Goal: Check status: Check status

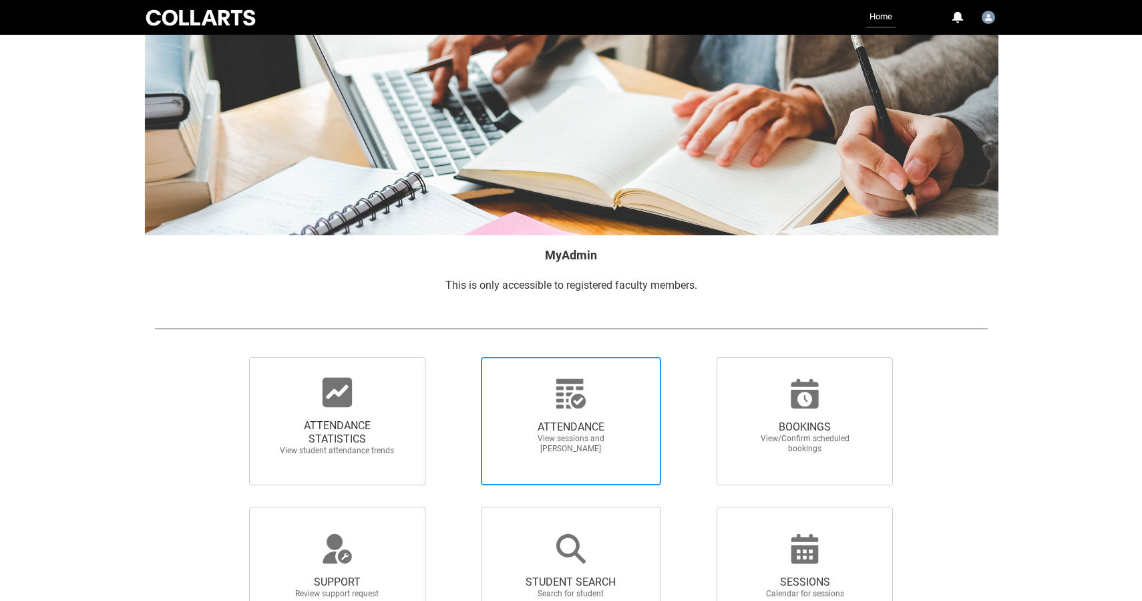
scroll to position [109, 0]
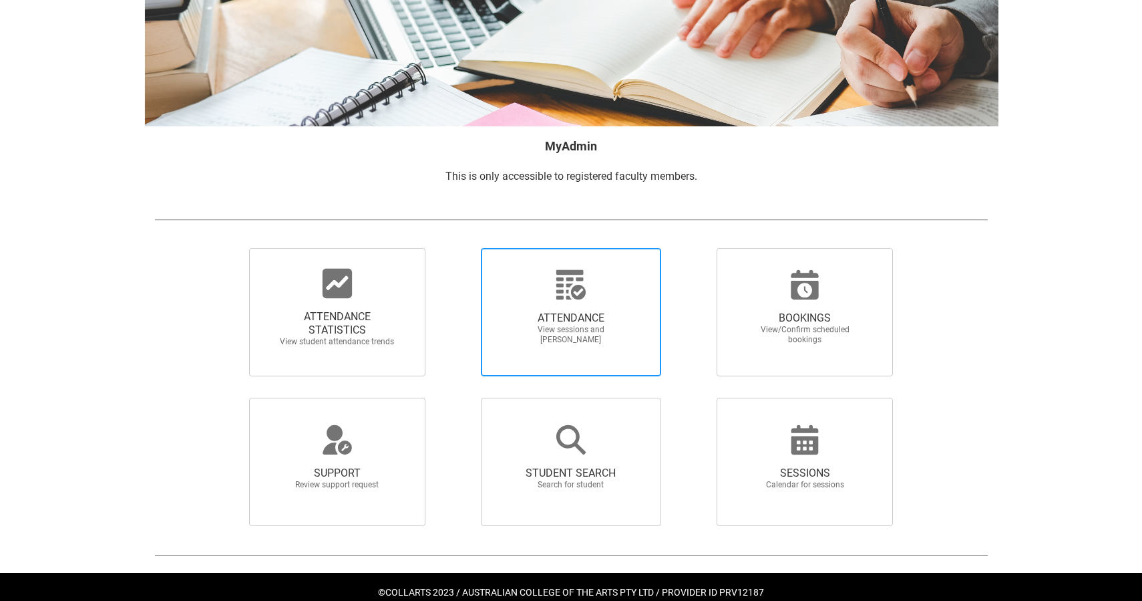
click at [575, 341] on span "View sessions and [PERSON_NAME]" at bounding box center [571, 335] width 118 height 20
click at [458, 248] on input "ATTENDANCE View sessions and [PERSON_NAME]" at bounding box center [458, 247] width 1 height 1
radio input "true"
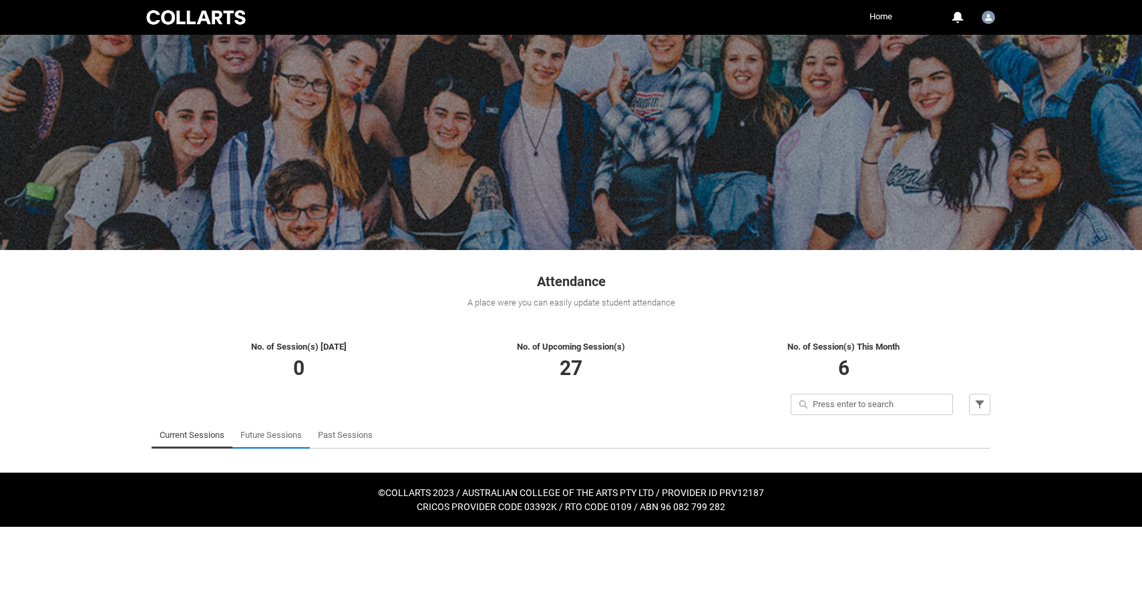
click at [271, 434] on link "Future Sessions" at bounding box center [271, 435] width 61 height 27
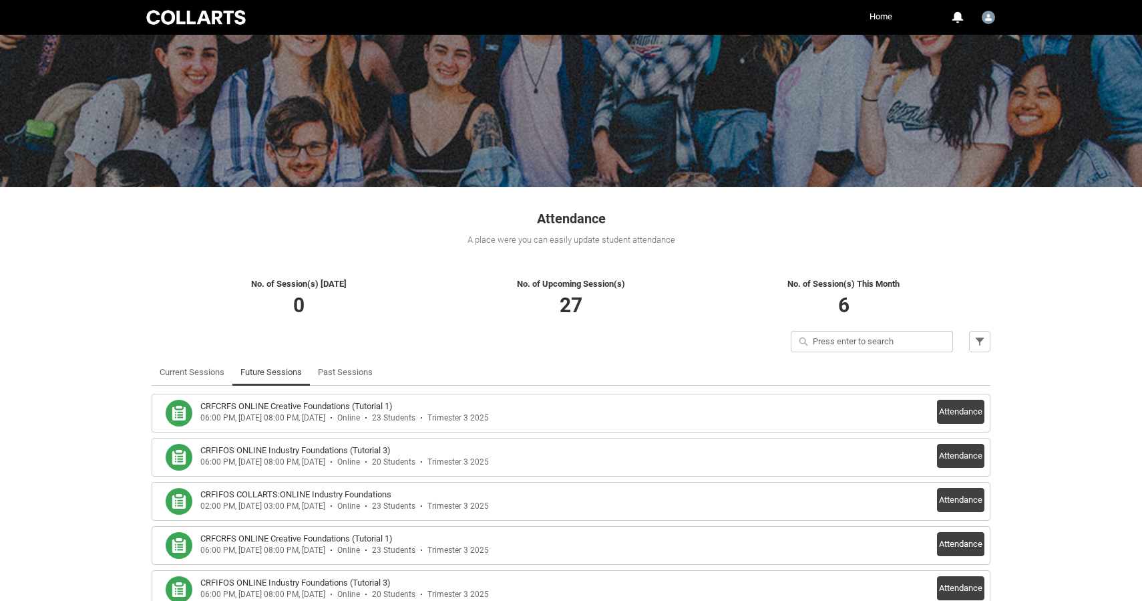
scroll to position [123, 0]
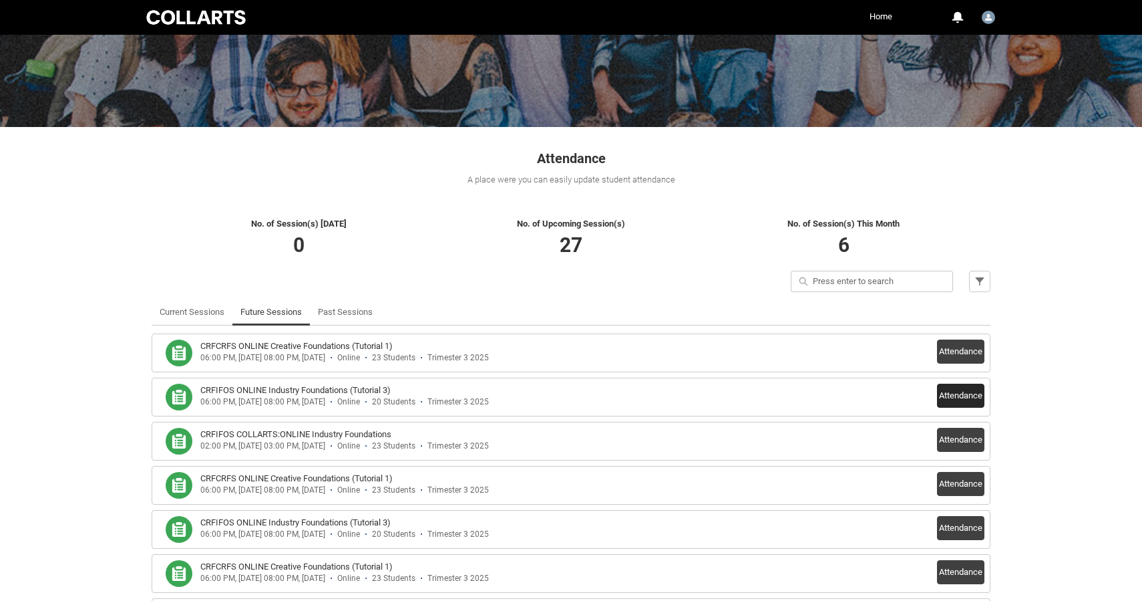
click at [960, 395] on button "Attendance" at bounding box center [960, 395] width 47 height 24
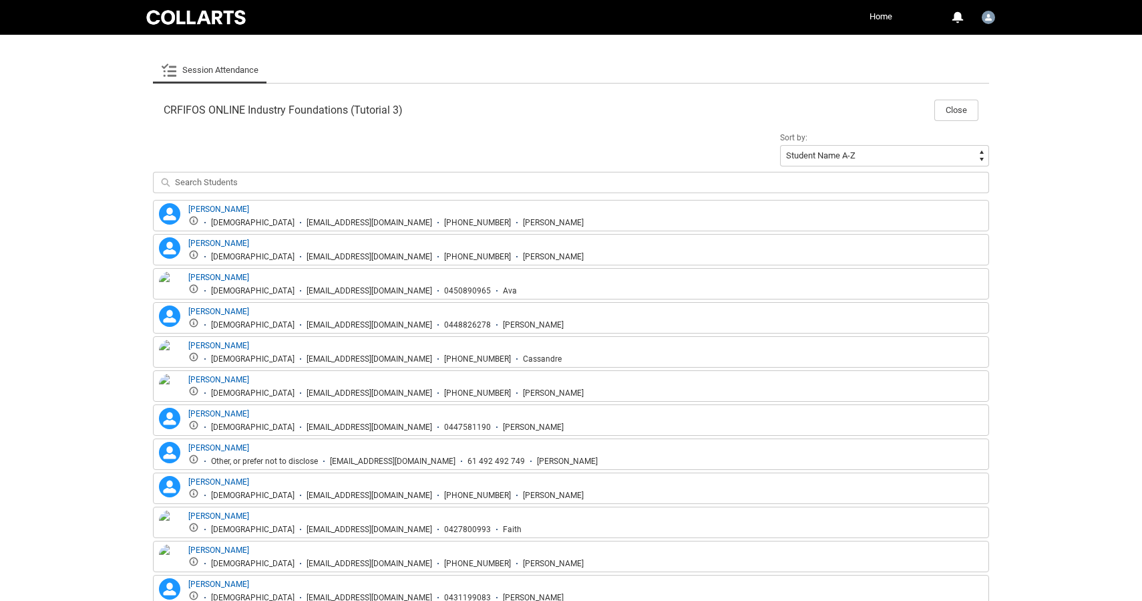
scroll to position [395, 0]
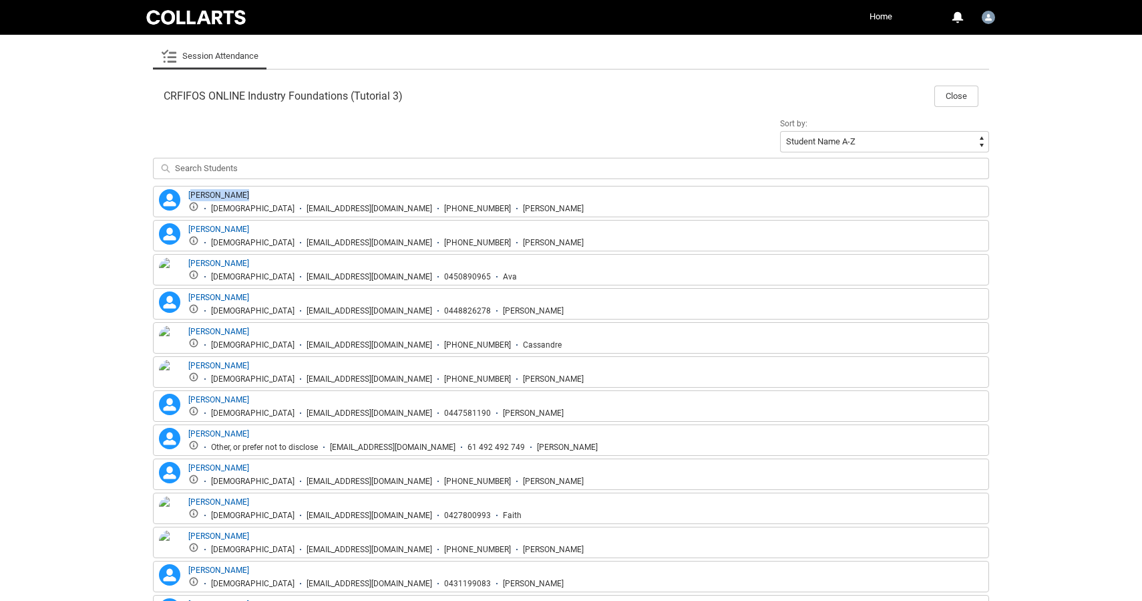
drag, startPoint x: 271, startPoint y: 192, endPoint x: 192, endPoint y: 189, distance: 78.2
click at [192, 189] on div "[PERSON_NAME] [DEMOGRAPHIC_DATA] [EMAIL_ADDRESS][DOMAIN_NAME] [PHONE_NUMBER] [P…" at bounding box center [385, 201] width 395 height 25
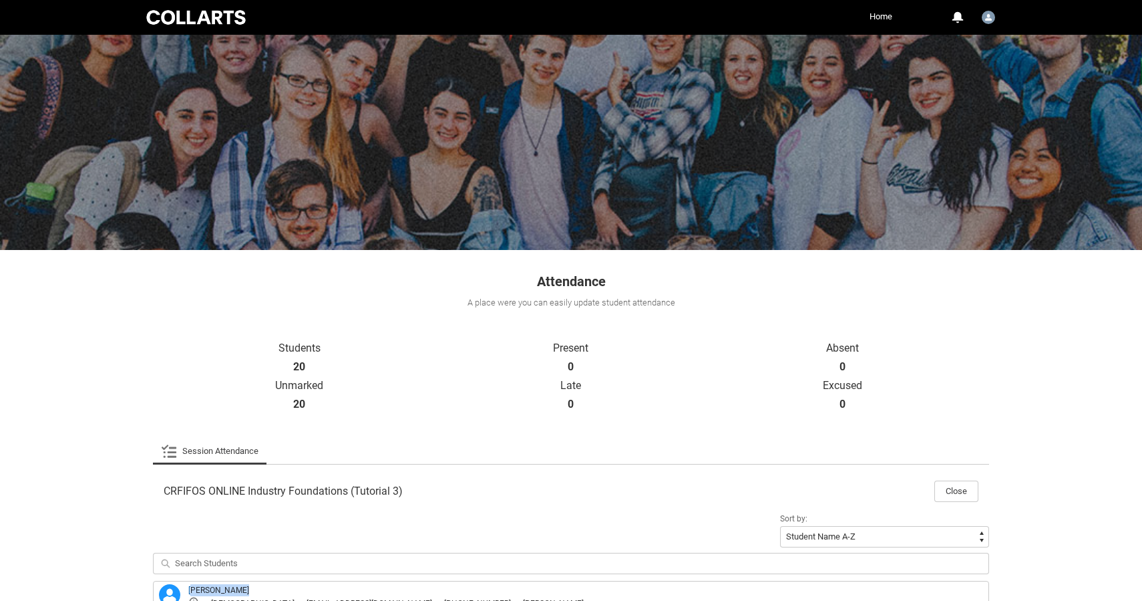
scroll to position [0, 0]
click at [874, 17] on link "Home" at bounding box center [880, 17] width 29 height 20
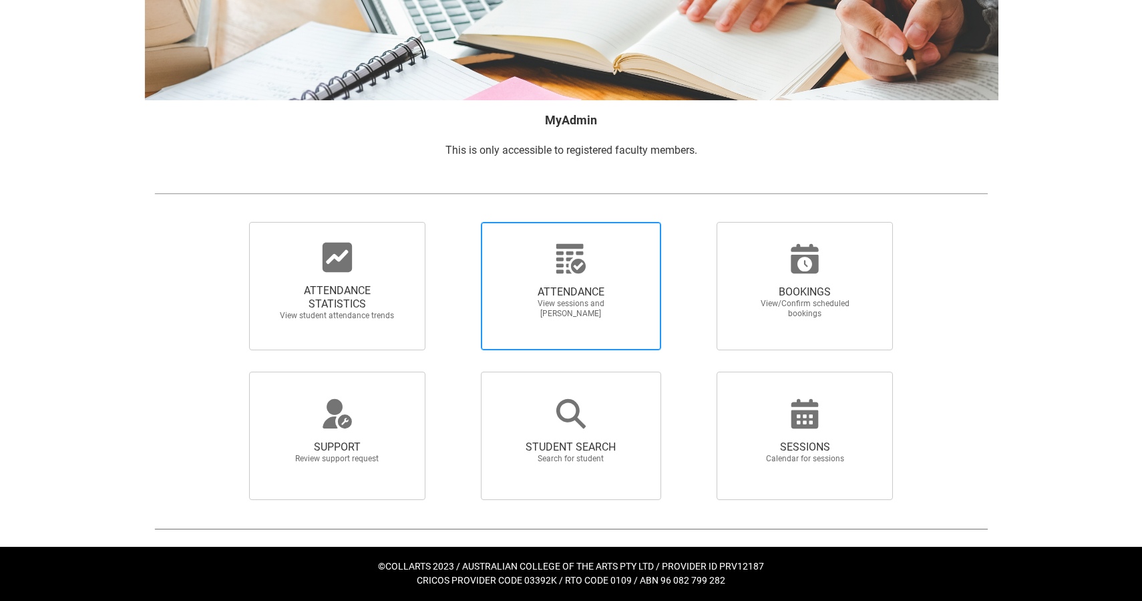
scroll to position [134, 0]
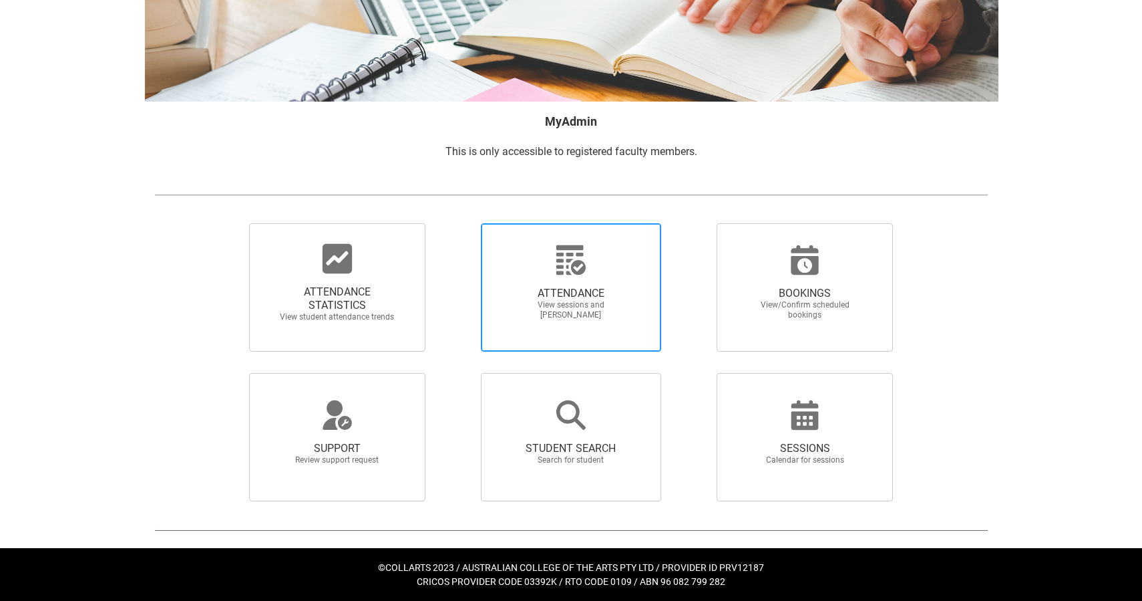
click at [557, 269] on icon at bounding box center [571, 260] width 32 height 32
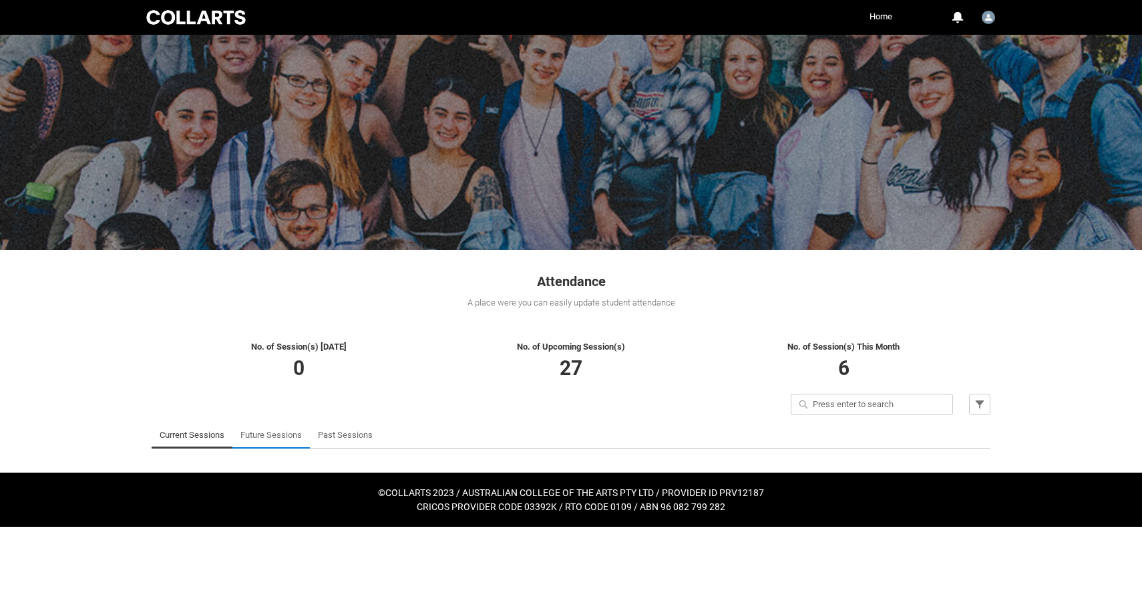
click at [276, 437] on link "Future Sessions" at bounding box center [271, 435] width 61 height 27
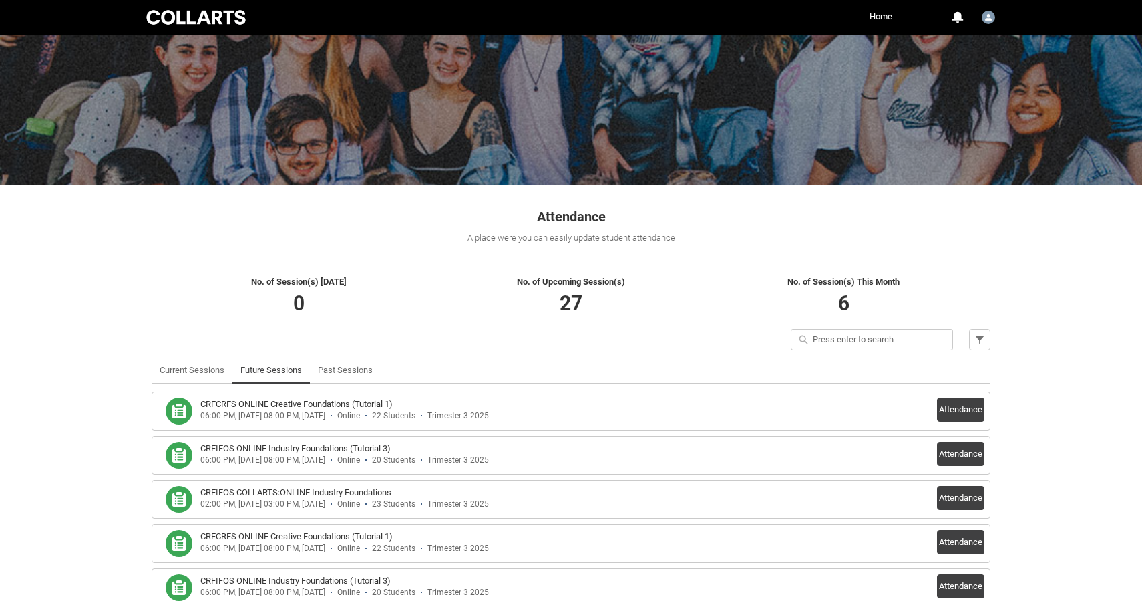
scroll to position [166, 0]
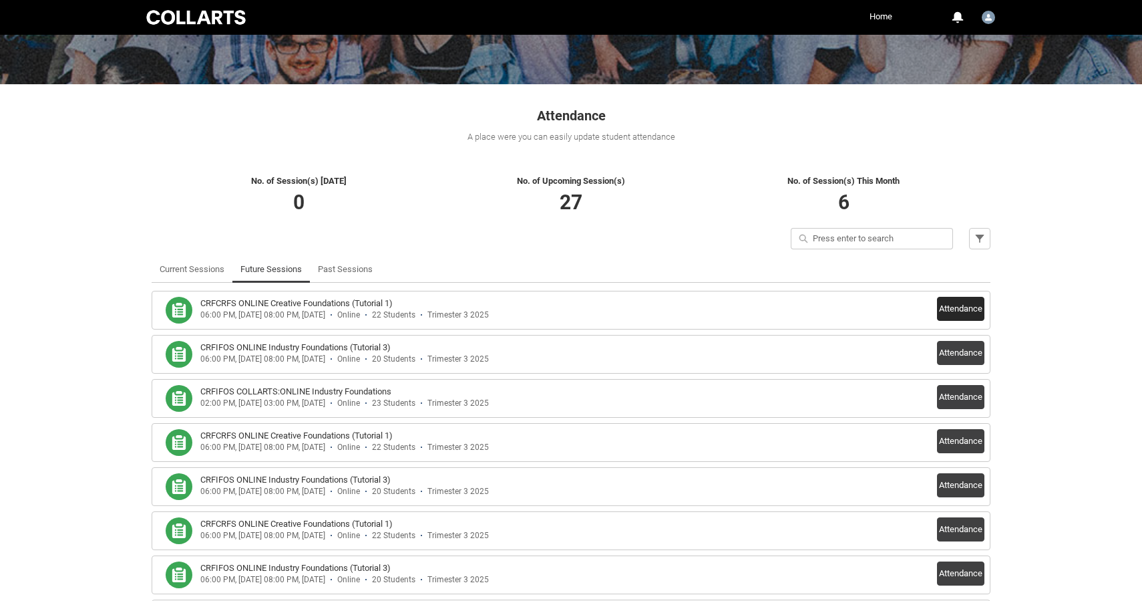
click at [967, 305] on button "Attendance" at bounding box center [960, 309] width 47 height 24
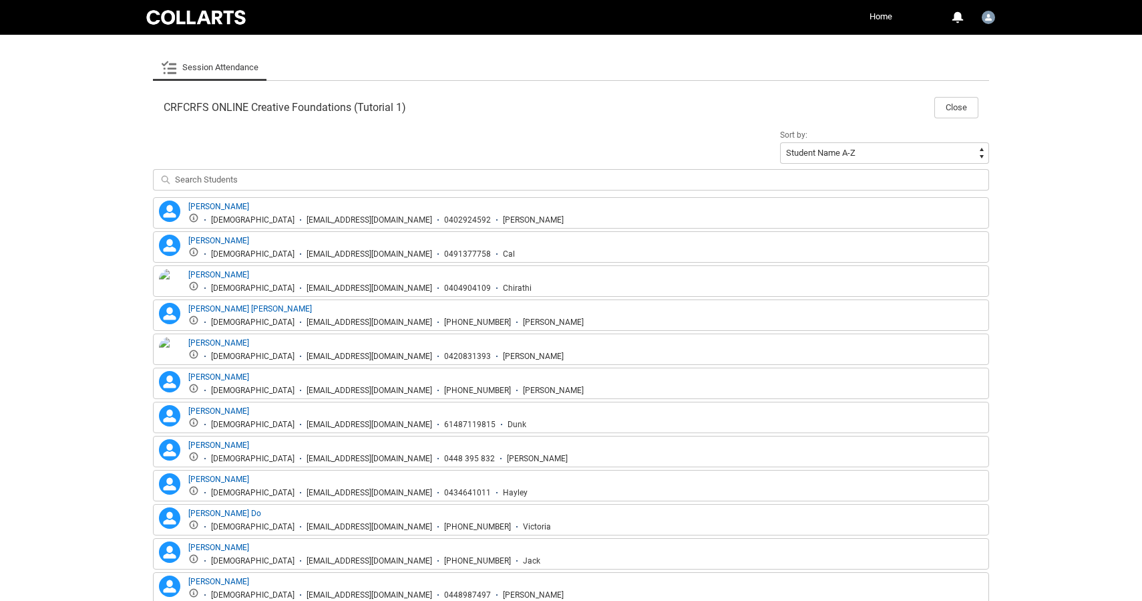
scroll to position [390, 0]
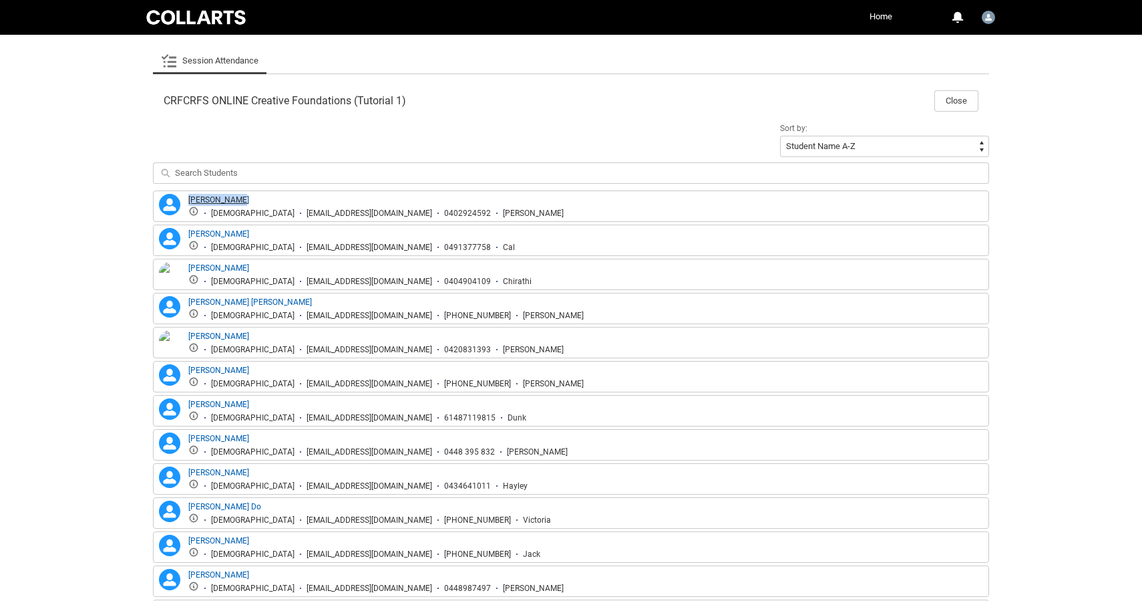
drag, startPoint x: 257, startPoint y: 196, endPoint x: 190, endPoint y: 198, distance: 67.5
click at [190, 198] on div "[PERSON_NAME] [DEMOGRAPHIC_DATA] [EMAIL_ADDRESS][DOMAIN_NAME] 0402924592 [PERSO…" at bounding box center [375, 206] width 375 height 25
click at [504, 154] on div "Sort by: Student Name A-Z Student Name Z-A Student Last Name A-Z Student Last N…" at bounding box center [571, 155] width 836 height 71
